Goal: Transaction & Acquisition: Purchase product/service

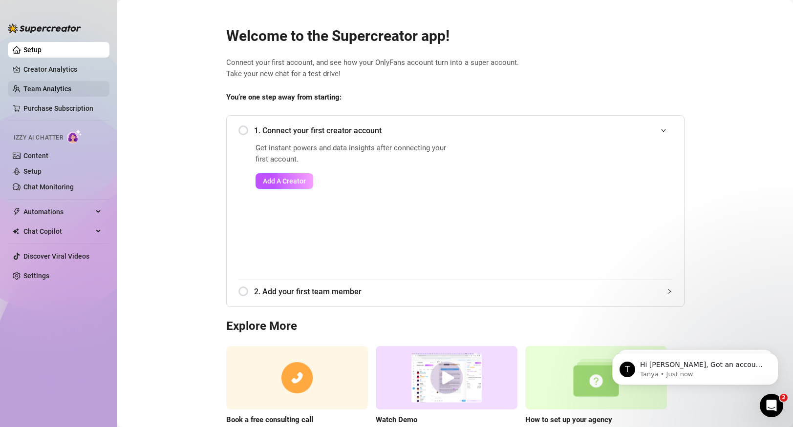
click at [71, 85] on link "Team Analytics" at bounding box center [47, 89] width 48 height 8
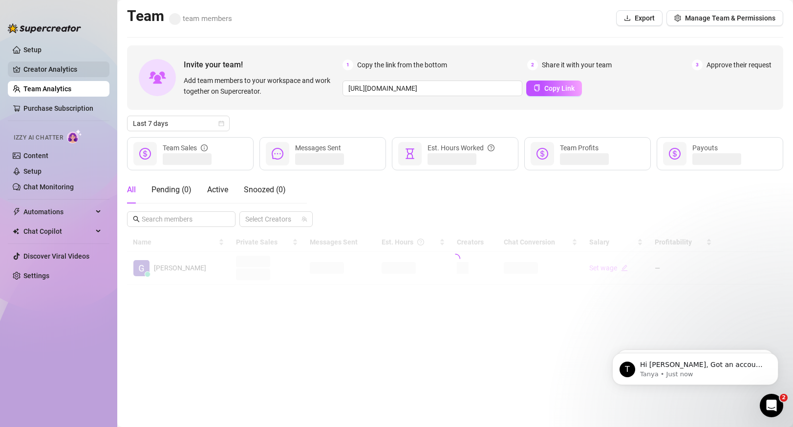
click at [62, 70] on link "Creator Analytics" at bounding box center [62, 70] width 78 height 16
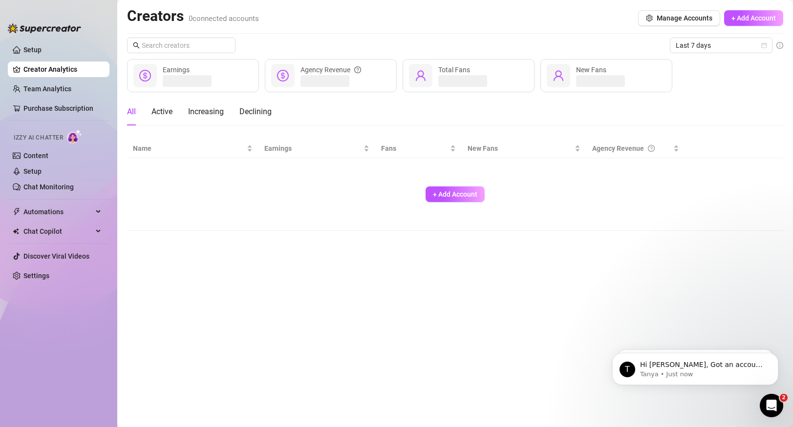
click at [62, 121] on li at bounding box center [59, 121] width 102 height 0
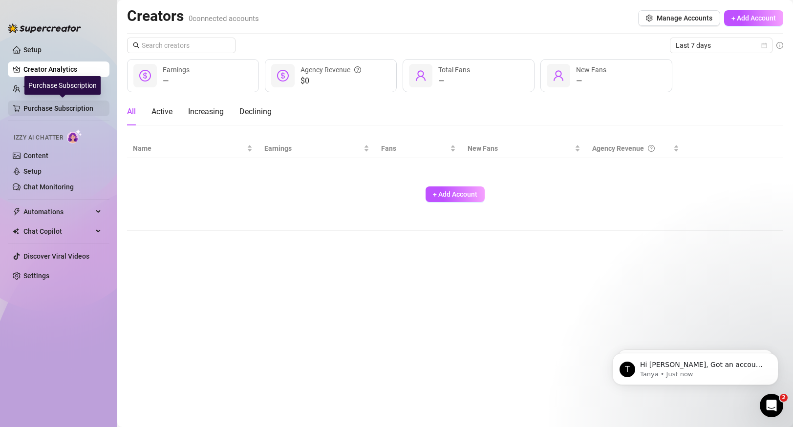
click at [62, 107] on link "Purchase Subscription" at bounding box center [62, 109] width 78 height 16
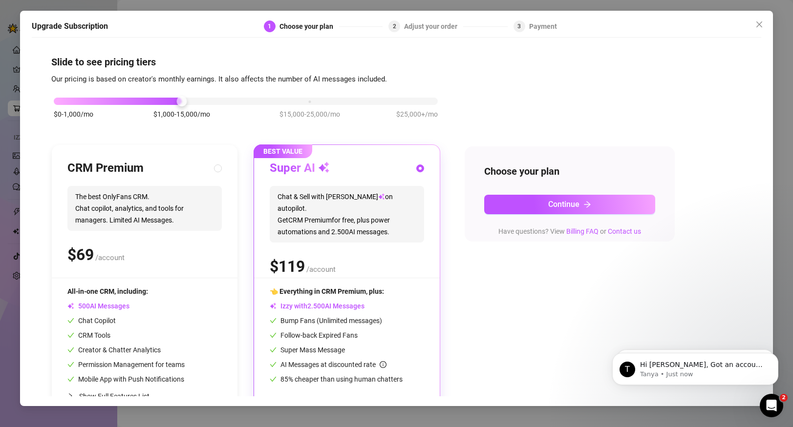
click at [197, 3] on div "Upgrade Subscription 1 Choose your plan 2 Adjust your order 3 Payment Slide to …" at bounding box center [396, 213] width 793 height 427
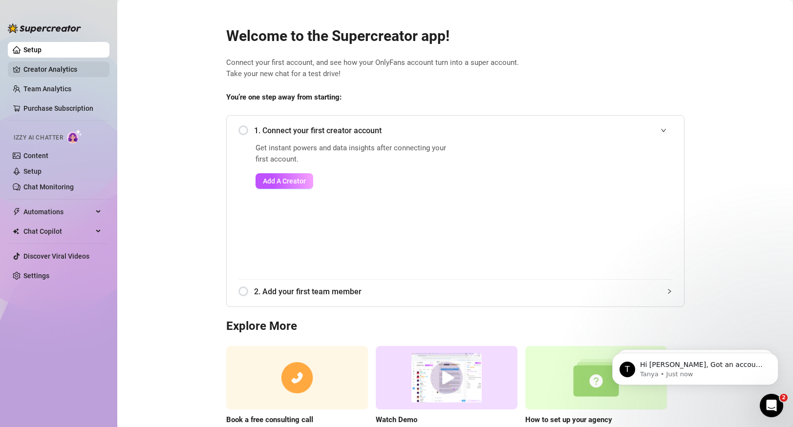
click at [34, 68] on link "Creator Analytics" at bounding box center [62, 70] width 78 height 16
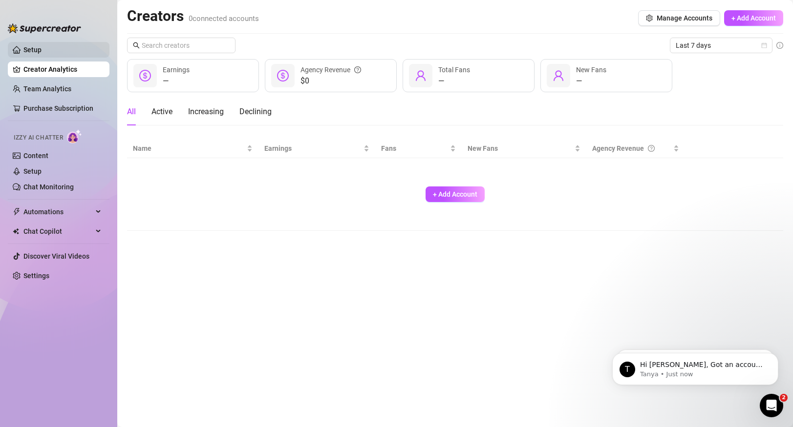
click at [35, 48] on link "Setup" at bounding box center [32, 50] width 18 height 8
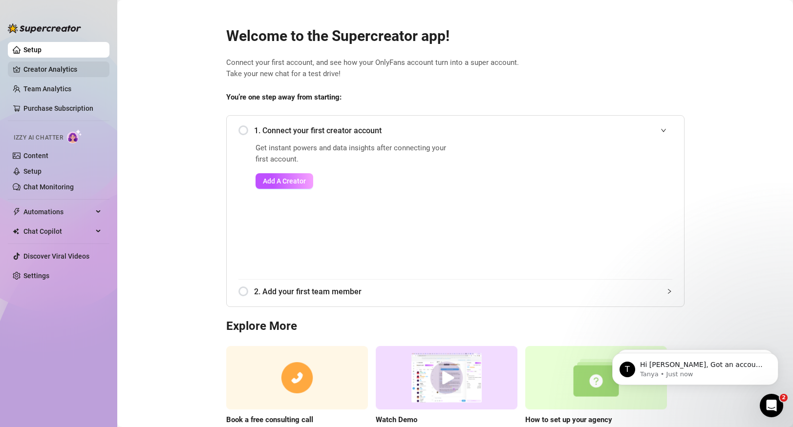
click at [39, 65] on link "Creator Analytics" at bounding box center [62, 70] width 78 height 16
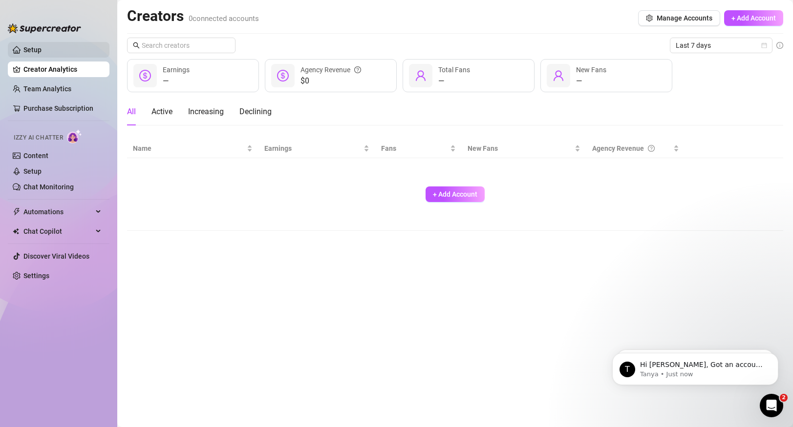
click at [33, 46] on link "Setup" at bounding box center [32, 50] width 18 height 8
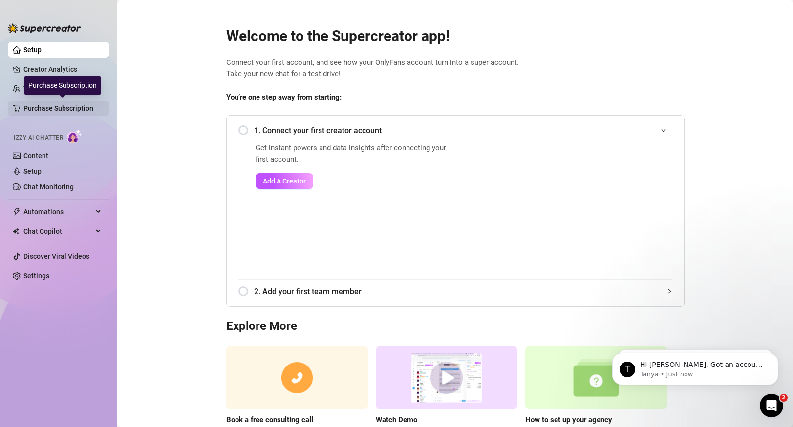
click at [57, 107] on link "Purchase Subscription" at bounding box center [62, 109] width 78 height 16
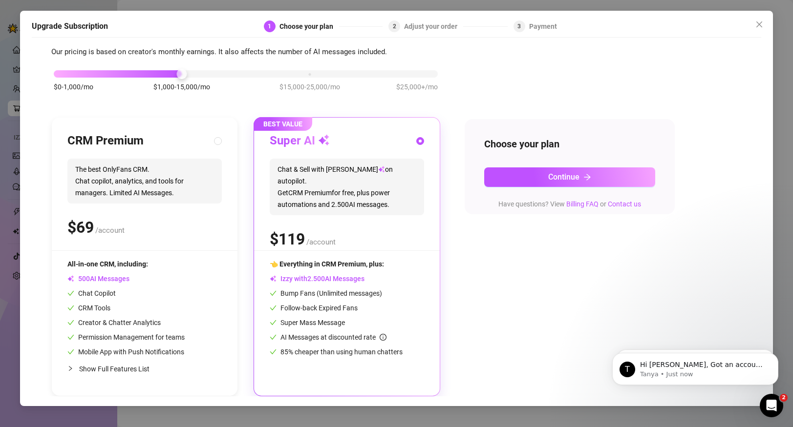
scroll to position [27, 0]
click at [245, 69] on div "$0-1,000/mo $1,000-15,000/mo $15,000-25,000/mo $25,000+/mo" at bounding box center [246, 72] width 384 height 6
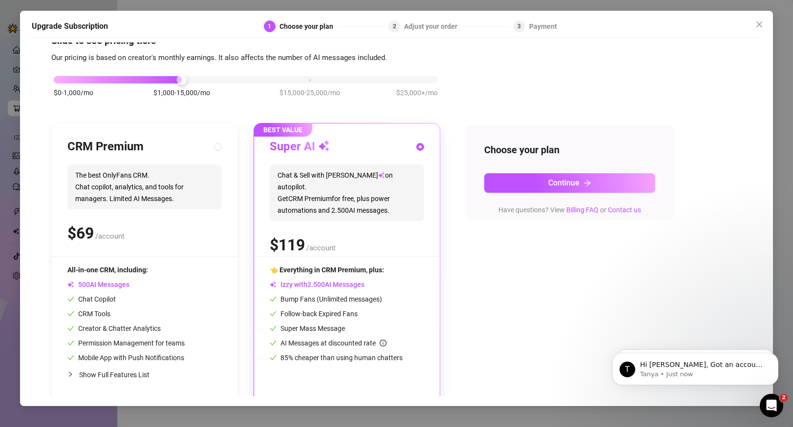
scroll to position [27, 0]
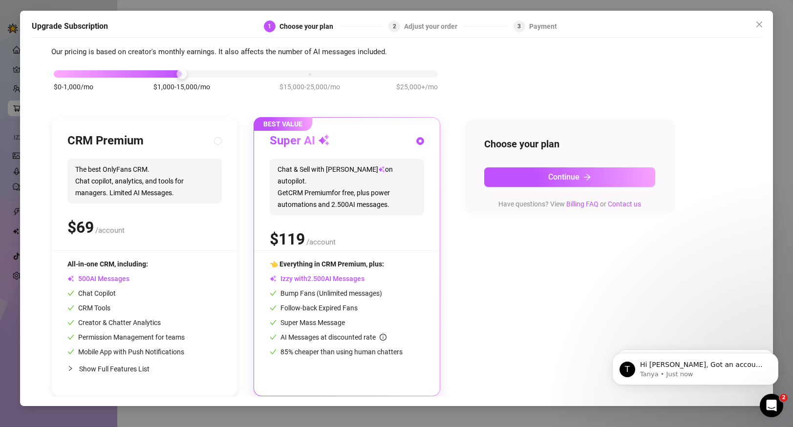
click at [44, 222] on div "Slide to see pricing tiers Our pricing is based on creator's monthly earnings. …" at bounding box center [397, 220] width 730 height 354
click at [20, 218] on div "Upgrade Subscription 1 Choose your plan 2 Adjust your order 3 Payment Slide to …" at bounding box center [396, 209] width 753 height 396
click at [761, 21] on icon "close" at bounding box center [759, 25] width 8 height 8
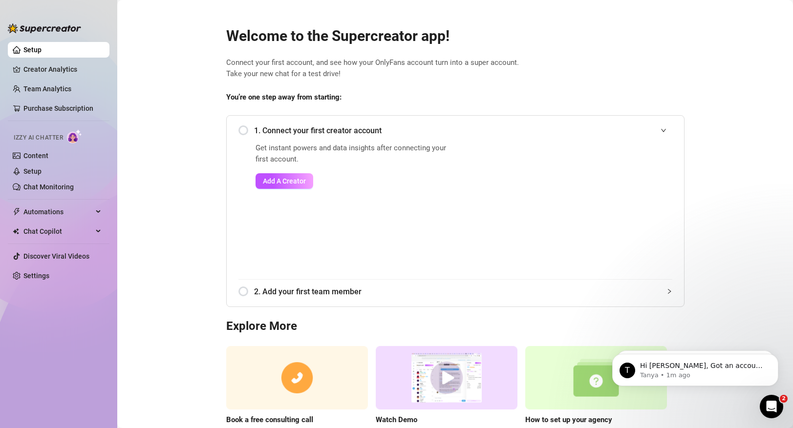
click at [36, 137] on span "Izzy AI Chatter" at bounding box center [38, 137] width 49 height 9
click at [36, 155] on link "Content" at bounding box center [35, 156] width 25 height 8
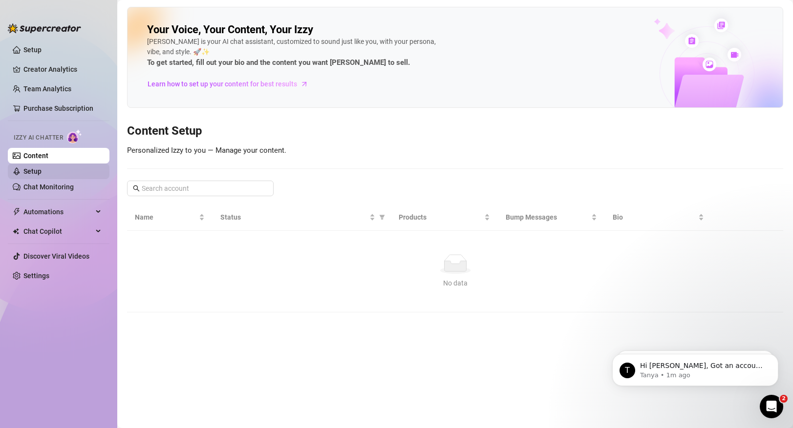
click at [36, 171] on link "Setup" at bounding box center [32, 172] width 18 height 8
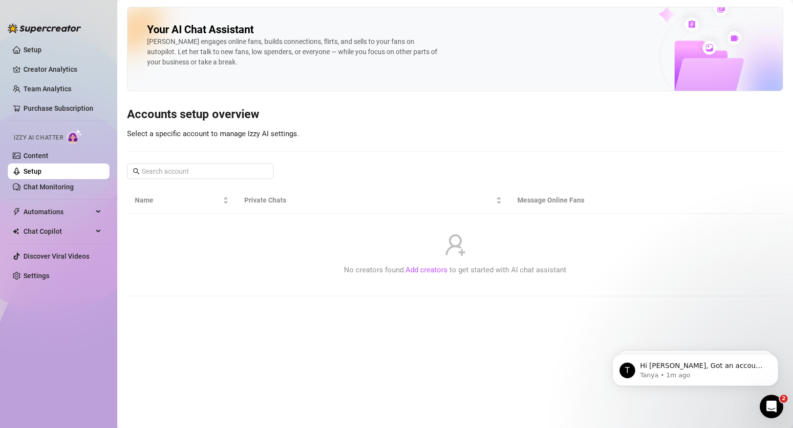
click at [38, 175] on link "Setup" at bounding box center [32, 172] width 18 height 8
click at [18, 134] on span "Izzy AI Chatter" at bounding box center [38, 137] width 49 height 9
click at [21, 134] on span "Izzy AI Chatter" at bounding box center [38, 137] width 49 height 9
click at [24, 168] on link "Setup" at bounding box center [32, 172] width 18 height 8
click at [46, 154] on link "Content" at bounding box center [35, 156] width 25 height 8
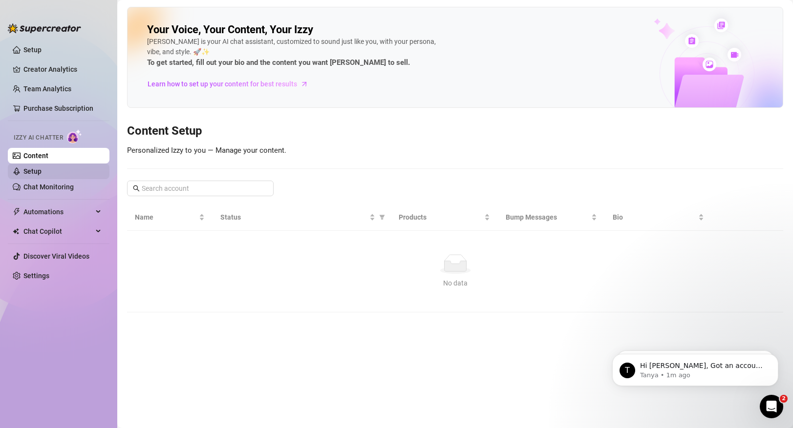
click at [42, 175] on link "Setup" at bounding box center [32, 172] width 18 height 8
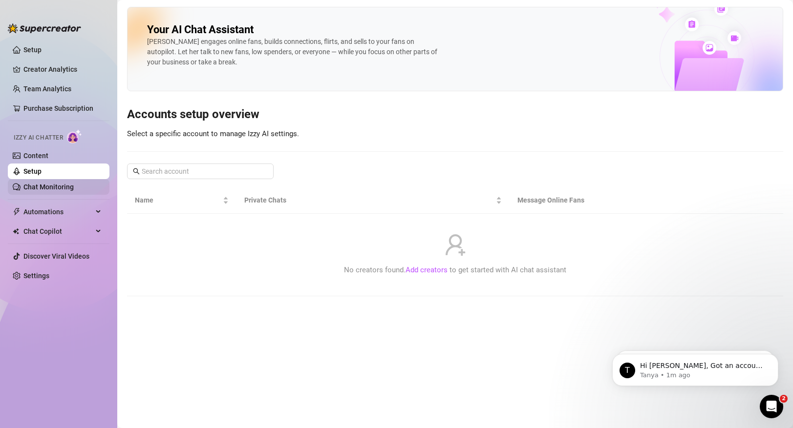
click at [46, 189] on link "Chat Monitoring" at bounding box center [48, 187] width 50 height 8
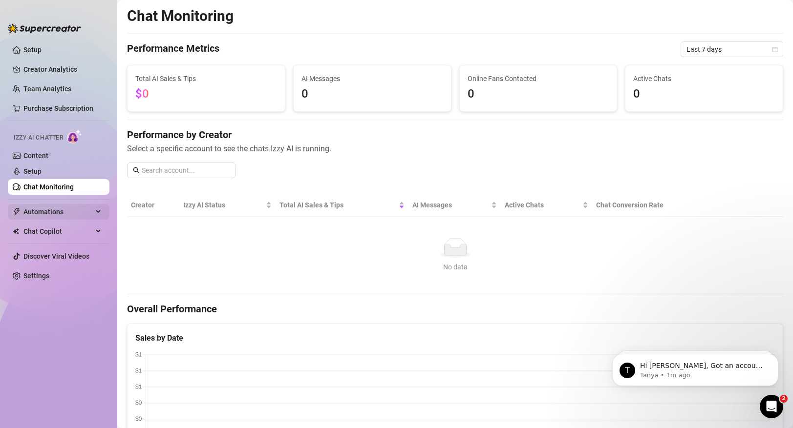
click at [46, 216] on span "Automations" at bounding box center [57, 212] width 69 height 16
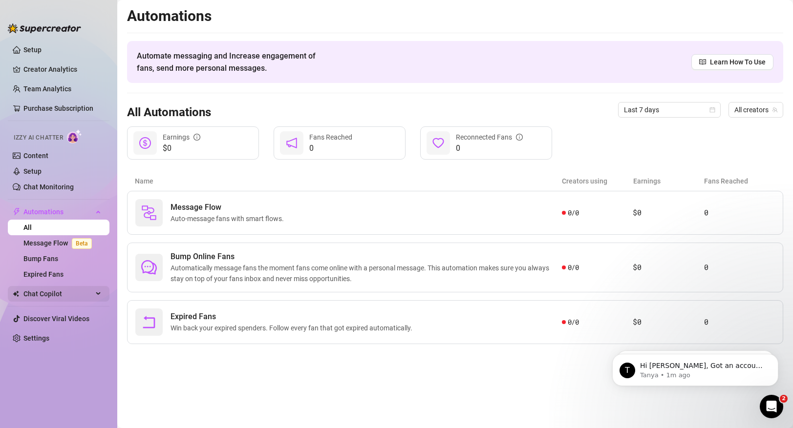
click at [49, 300] on span "Chat Copilot" at bounding box center [57, 294] width 69 height 16
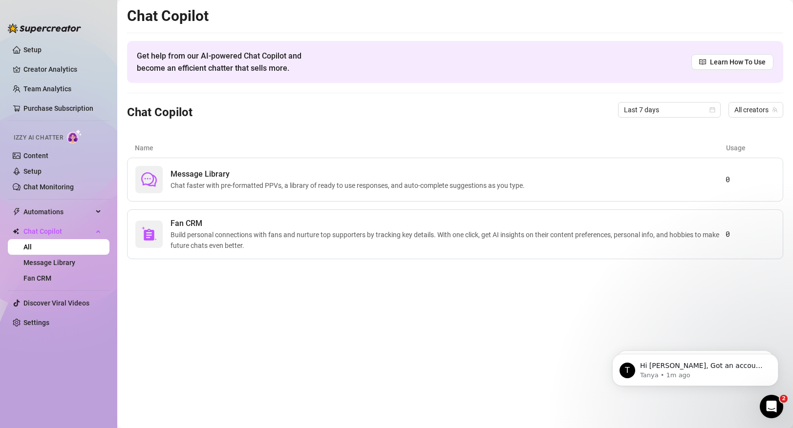
click at [52, 98] on ul "Setup Creator Analytics Team Analytics Purchase Subscription Izzy AI Chatter Co…" at bounding box center [59, 227] width 102 height 378
click at [52, 116] on link "Purchase Subscription" at bounding box center [62, 109] width 78 height 16
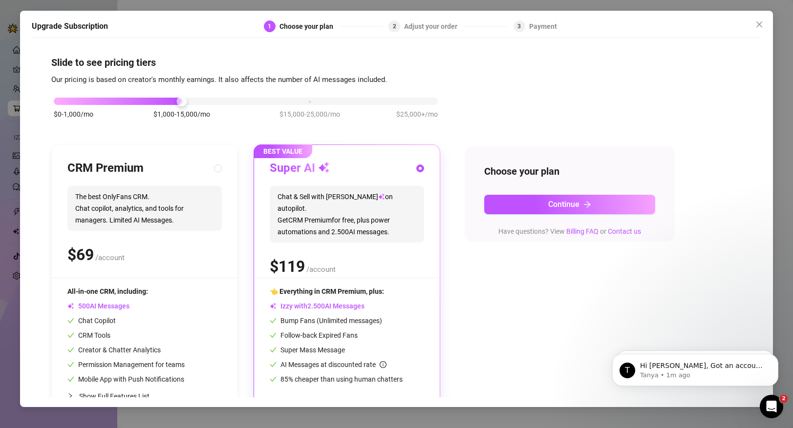
click at [9, 85] on div "Upgrade Subscription 1 Choose your plan 2 Adjust your order 3 Payment Slide to …" at bounding box center [396, 214] width 793 height 428
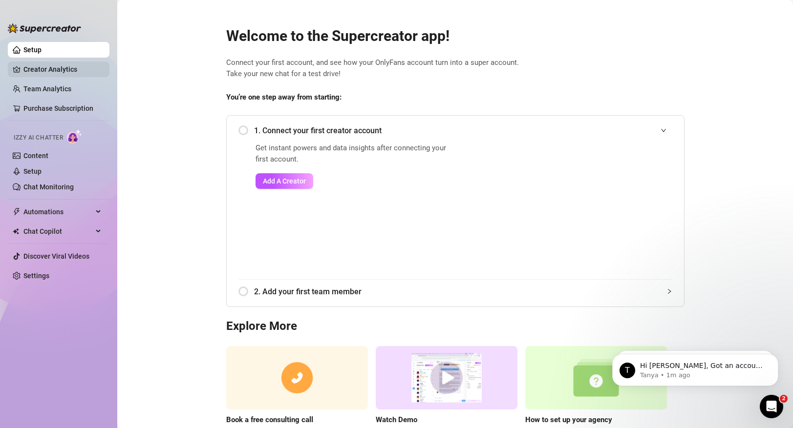
click at [23, 66] on link "Creator Analytics" at bounding box center [62, 70] width 78 height 16
